Goal: Transaction & Acquisition: Book appointment/travel/reservation

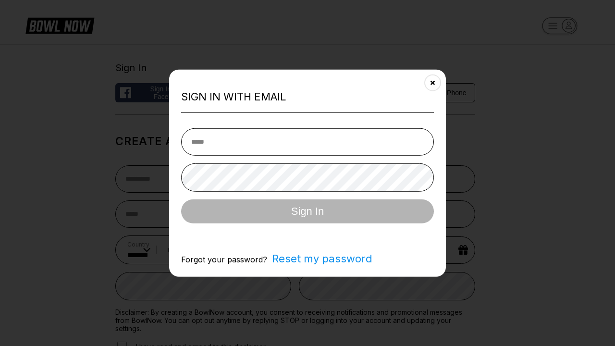
select select "**"
type input "**********"
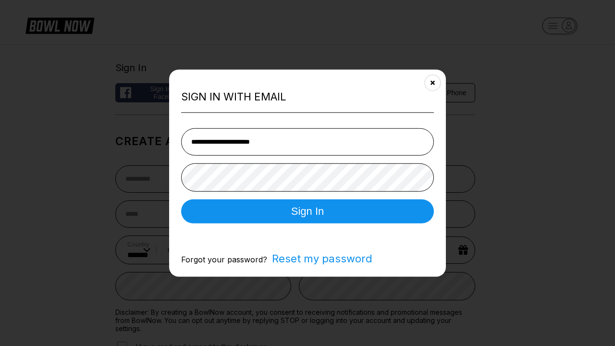
click at [308, 212] on button "Sign In" at bounding box center [307, 211] width 253 height 24
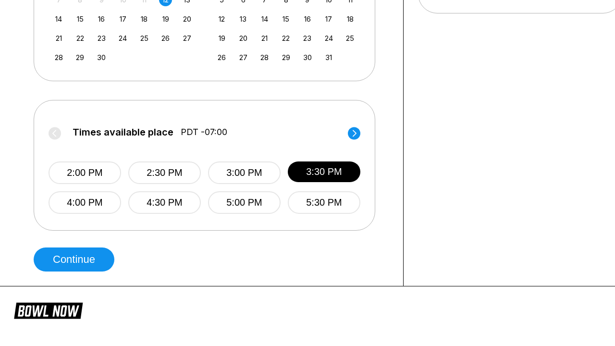
click at [76, 259] on button "Continue" at bounding box center [74, 259] width 81 height 24
